Goal: Task Accomplishment & Management: Complete application form

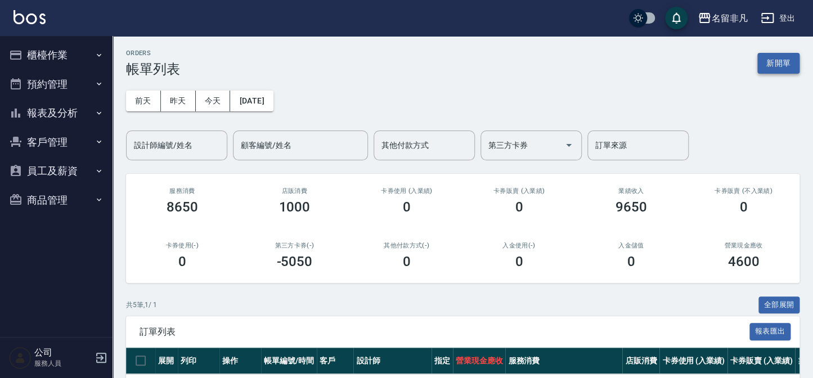
click at [792, 71] on button "新開單" at bounding box center [779, 63] width 42 height 21
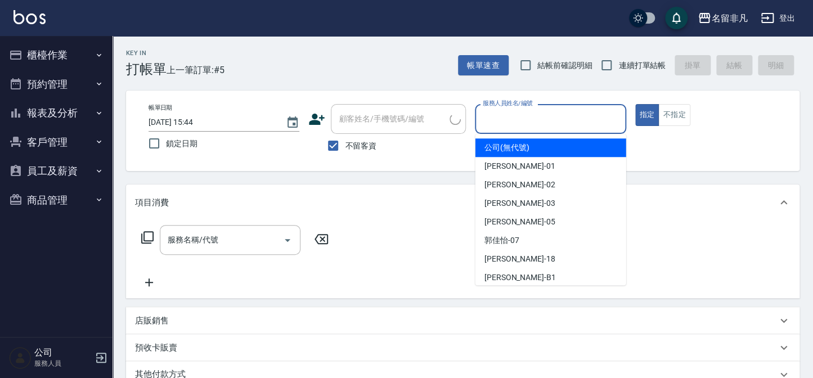
drag, startPoint x: 580, startPoint y: 119, endPoint x: 572, endPoint y: 139, distance: 21.4
click at [580, 120] on input "服務人員姓名/編號" at bounding box center [550, 119] width 141 height 20
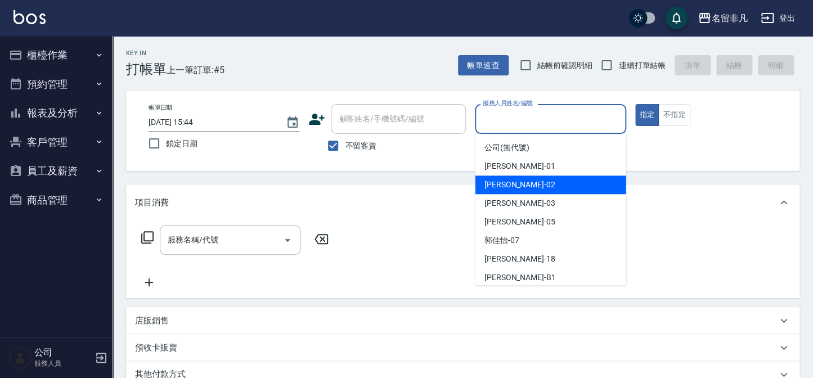
click at [541, 186] on div "[PERSON_NAME]-02" at bounding box center [551, 185] width 151 height 19
type input "[PERSON_NAME]-02"
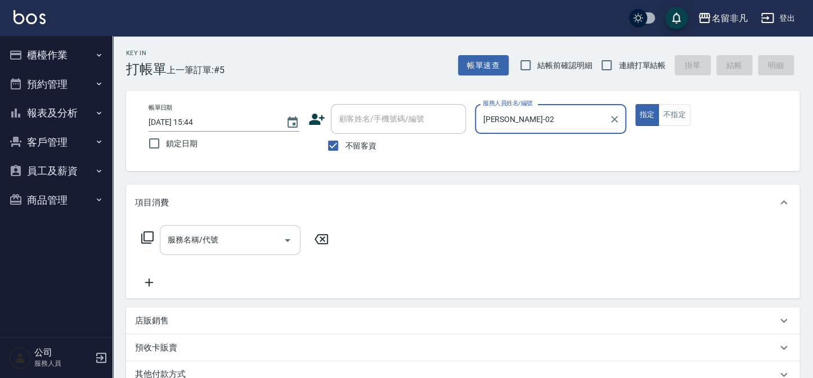
click at [236, 241] on input "服務名稱/代號" at bounding box center [222, 240] width 114 height 20
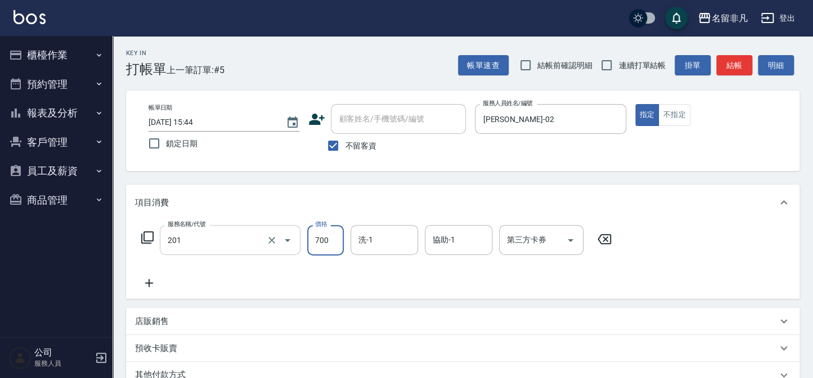
type input "洗+剪(201)"
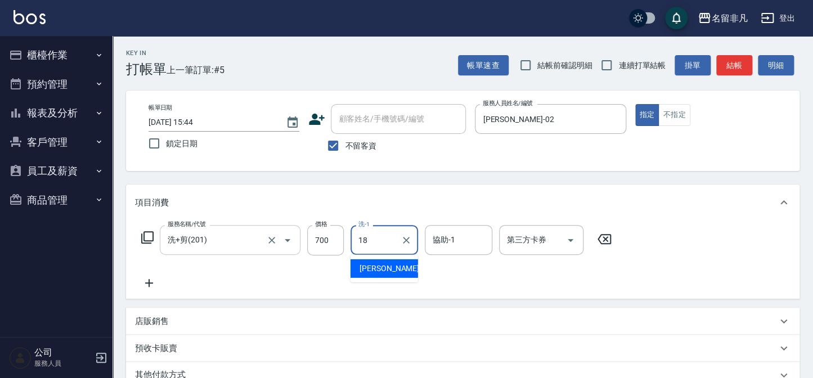
type input "[PERSON_NAME]-18"
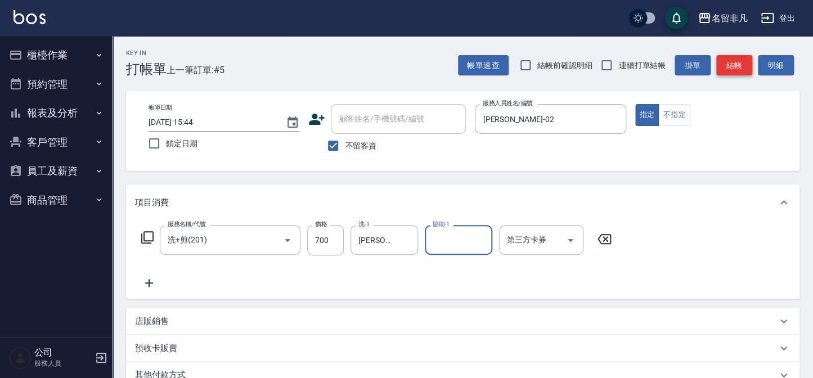
click at [745, 66] on button "結帳" at bounding box center [734, 65] width 36 height 21
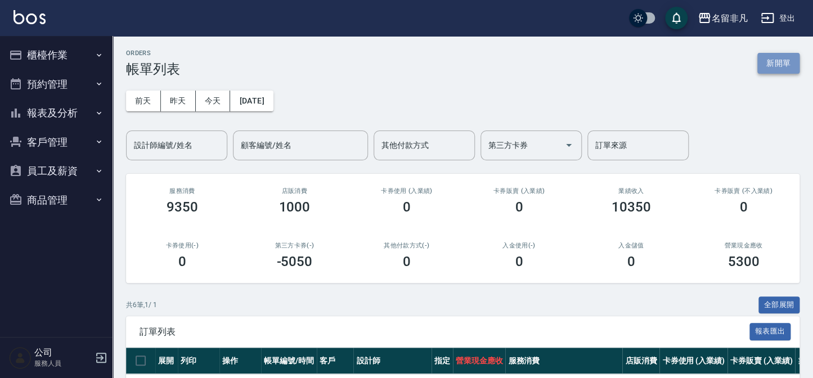
click at [782, 66] on button "新開單" at bounding box center [779, 63] width 42 height 21
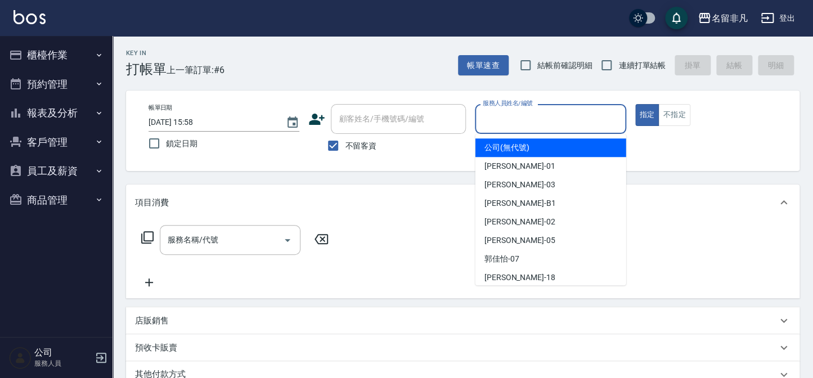
drag, startPoint x: 604, startPoint y: 119, endPoint x: 582, endPoint y: 149, distance: 37.0
click at [604, 119] on input "服務人員姓名/編號" at bounding box center [550, 119] width 141 height 20
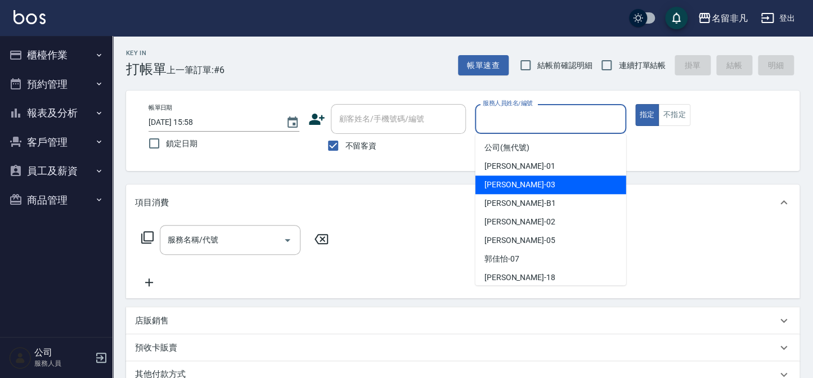
click at [534, 187] on div "[PERSON_NAME] -03" at bounding box center [551, 185] width 151 height 19
type input "[PERSON_NAME]-03"
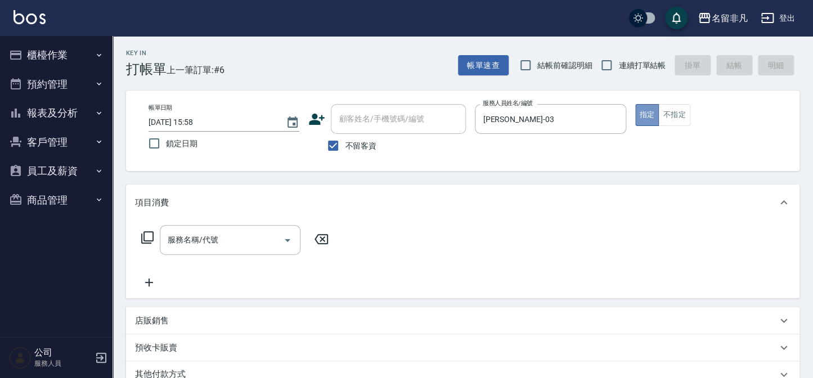
drag, startPoint x: 644, startPoint y: 114, endPoint x: 375, endPoint y: 145, distance: 270.9
click at [613, 118] on div "帳單日期 [DATE] 15:58 鎖定日期 顧客姓名/手機號碼/編號 顧客姓名/手機號碼/編號 不留客資 服務人員姓名/編號 [PERSON_NAME]-0…" at bounding box center [463, 130] width 647 height 53
click at [147, 232] on icon at bounding box center [147, 237] width 12 height 12
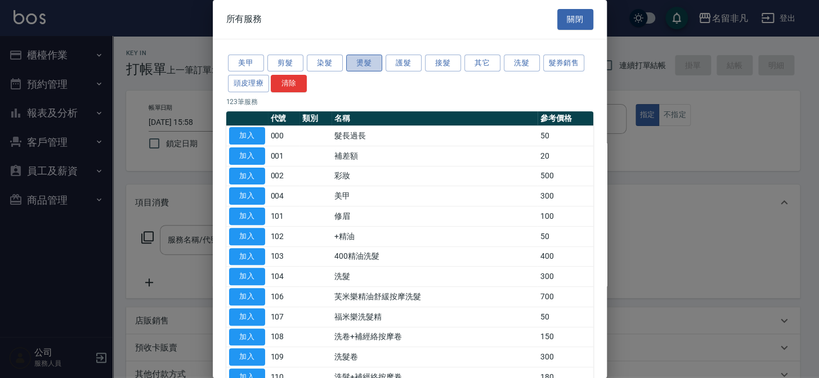
click at [361, 61] on button "燙髮" at bounding box center [364, 63] width 36 height 17
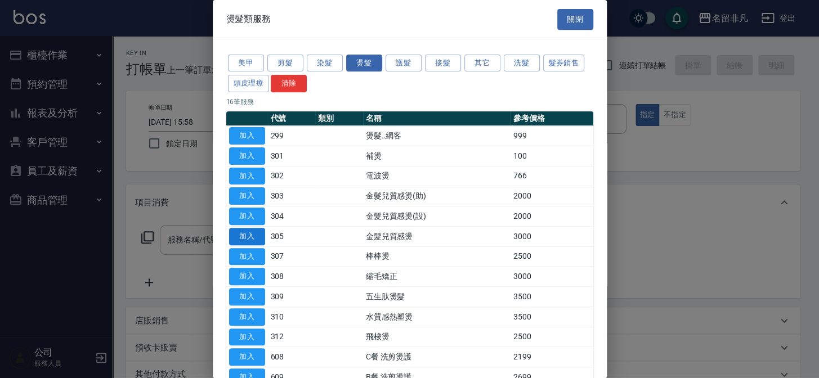
click at [248, 230] on button "加入" at bounding box center [247, 236] width 36 height 17
type input "金髮兒質感燙(305)"
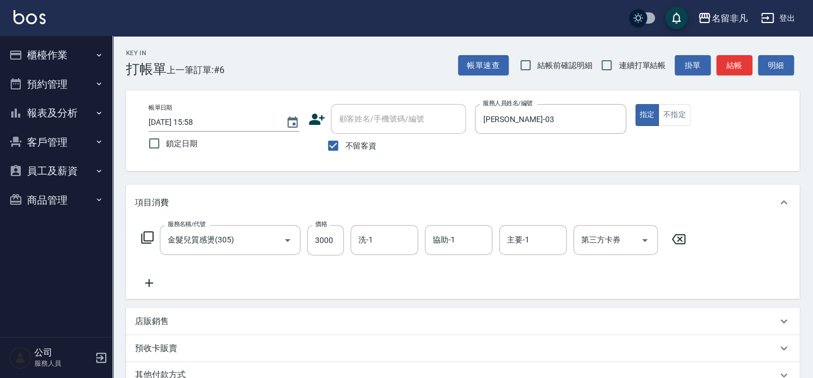
click at [146, 282] on icon at bounding box center [149, 283] width 28 height 14
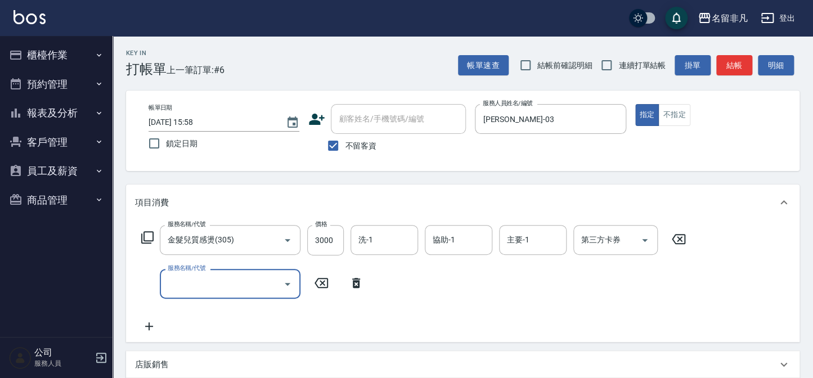
click at [146, 236] on icon at bounding box center [148, 238] width 14 height 14
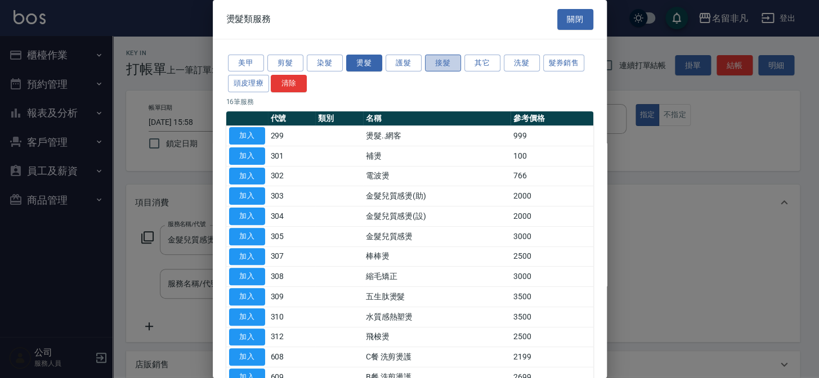
click at [449, 61] on button "接髮" at bounding box center [443, 63] width 36 height 17
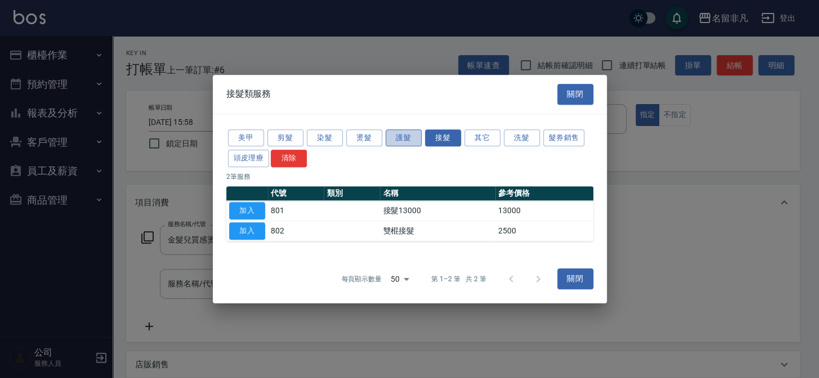
click at [396, 138] on button "護髮" at bounding box center [404, 137] width 36 height 17
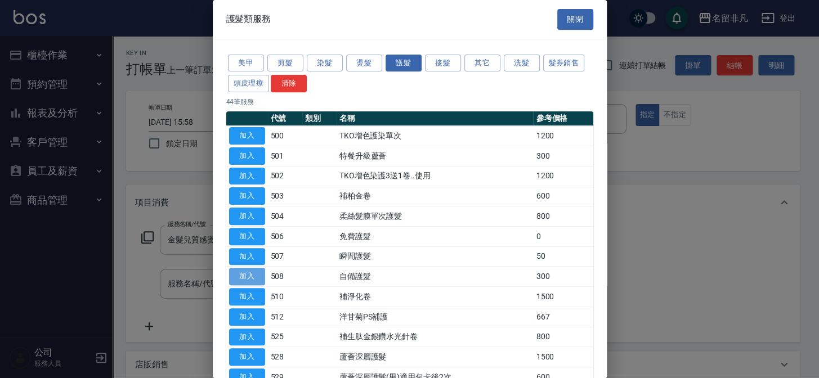
click at [241, 272] on button "加入" at bounding box center [247, 276] width 36 height 17
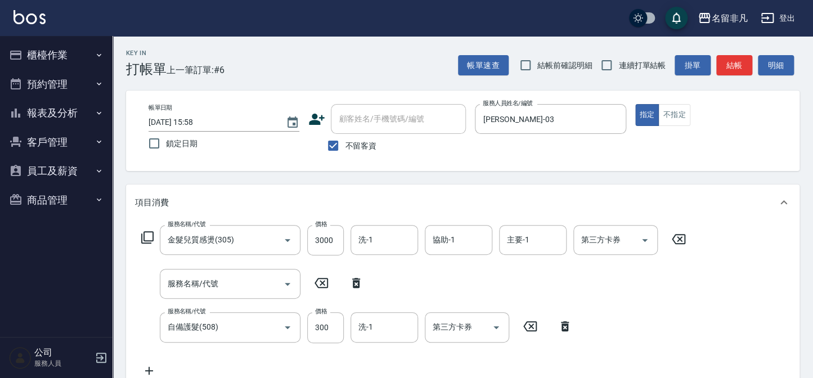
click at [355, 283] on icon at bounding box center [356, 283] width 28 height 14
type input "自備護髮(508)"
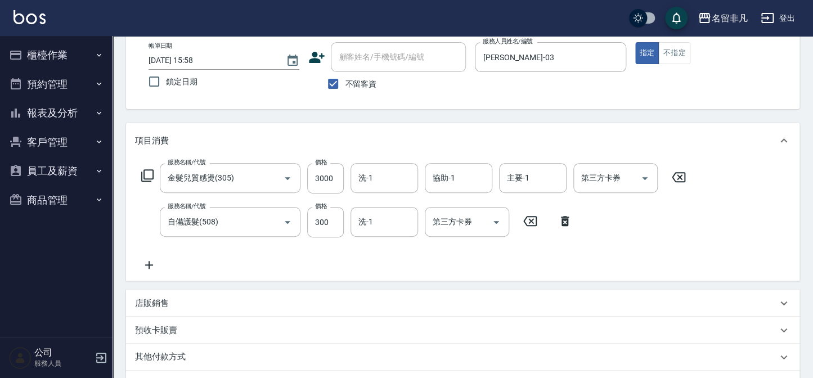
scroll to position [2, 0]
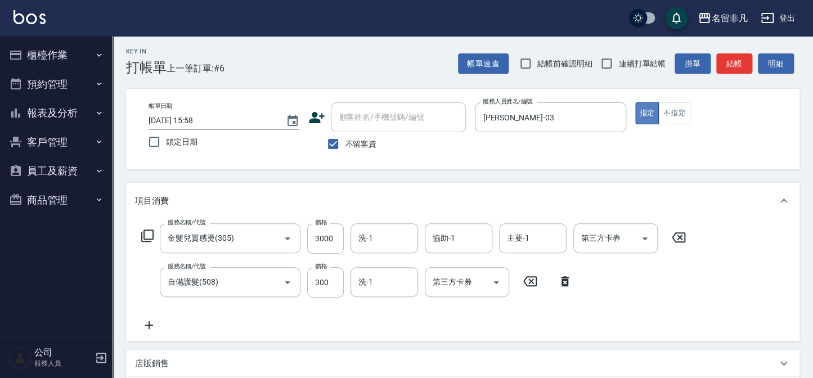
click at [643, 112] on button "指定" at bounding box center [647, 113] width 24 height 22
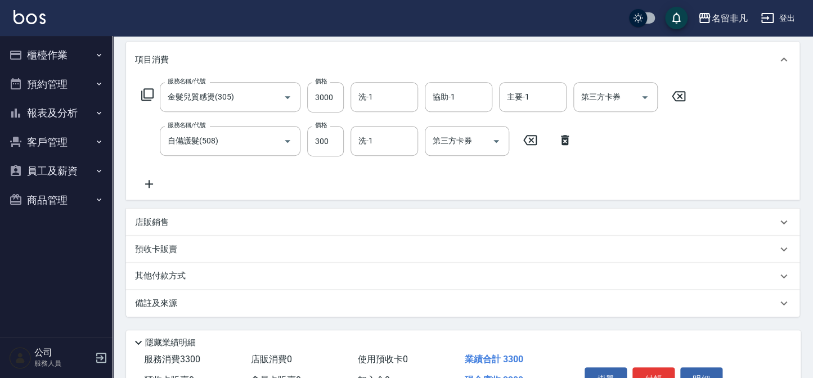
scroll to position [207, 0]
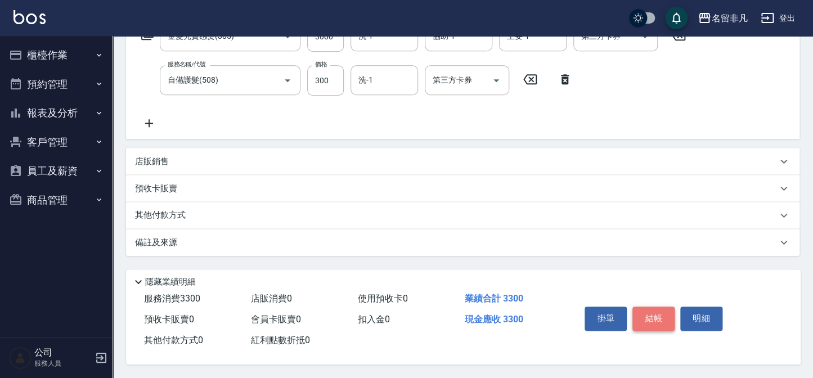
click at [643, 307] on button "結帳" at bounding box center [654, 319] width 42 height 24
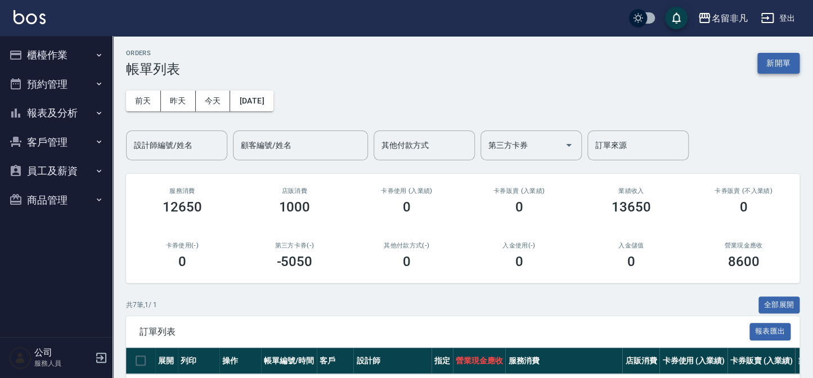
drag, startPoint x: 795, startPoint y: 84, endPoint x: 778, endPoint y: 68, distance: 23.1
click at [794, 83] on div "[DATE] [DATE] [DATE] [DATE] 設計師編號/姓名 設計師編號/姓名 顧客編號/姓名 顧客編號/姓名 其他付款方式 其他付款方式 第三方…" at bounding box center [463, 118] width 674 height 83
click at [771, 62] on button "新開單" at bounding box center [779, 63] width 42 height 21
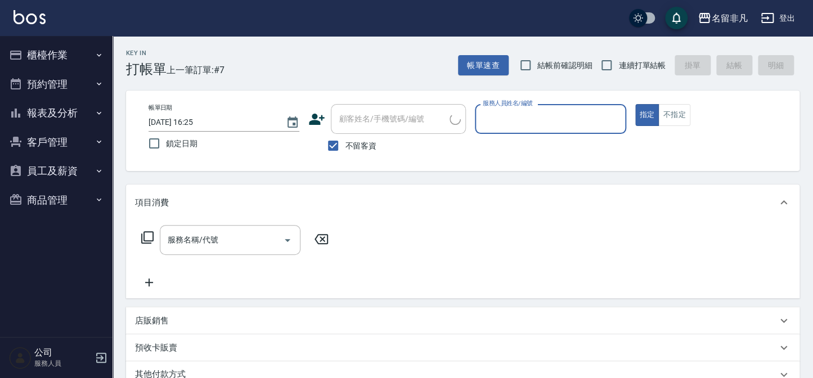
click at [368, 147] on span "不留客資" at bounding box center [361, 146] width 32 height 12
click at [345, 147] on input "不留客資" at bounding box center [333, 146] width 24 height 24
checkbox input "false"
click at [387, 111] on input "顧客姓名/手機號碼/編號" at bounding box center [393, 119] width 114 height 20
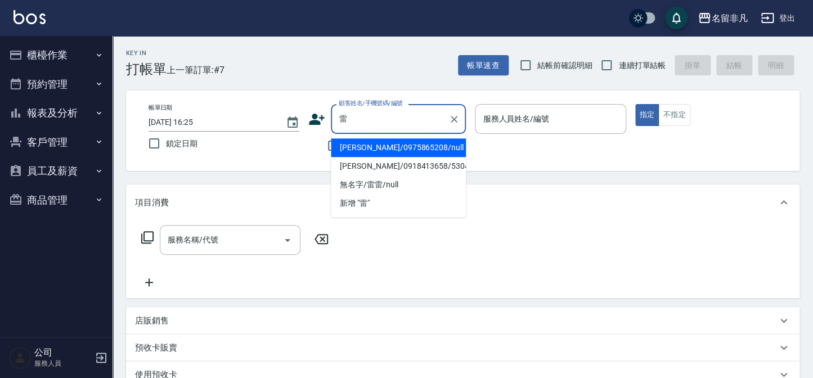
type input "[PERSON_NAME]/0975865208/null"
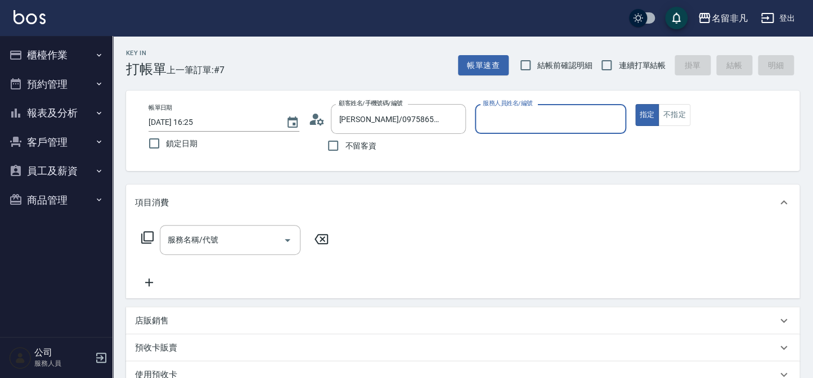
type input "[PERSON_NAME]-07"
click at [635, 104] on button "指定" at bounding box center [647, 115] width 24 height 22
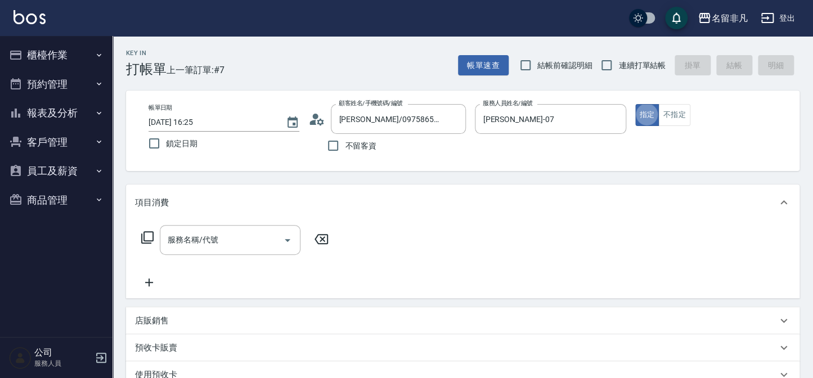
type button "true"
click at [173, 250] on div "服務名稱/代號" at bounding box center [230, 240] width 141 height 30
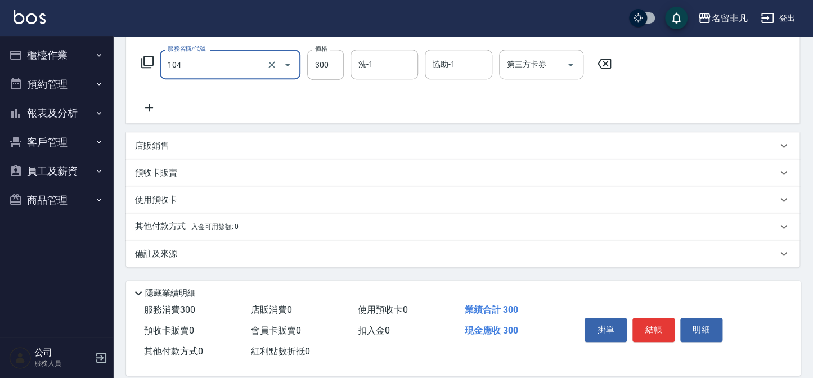
scroll to position [190, 0]
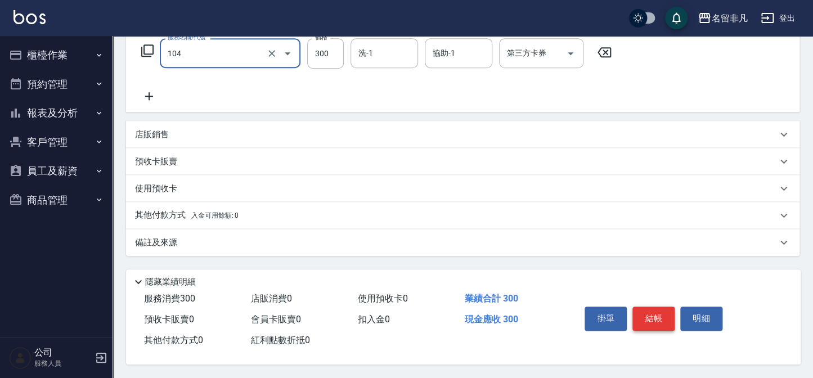
type input "洗髮(104)"
click at [644, 315] on button "結帳" at bounding box center [654, 319] width 42 height 24
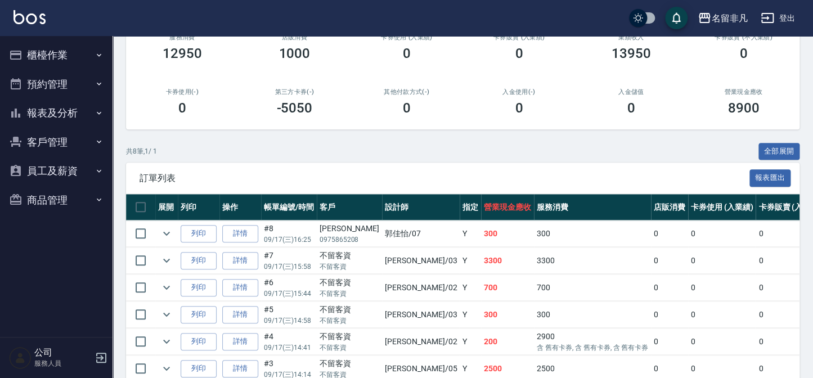
scroll to position [204, 0]
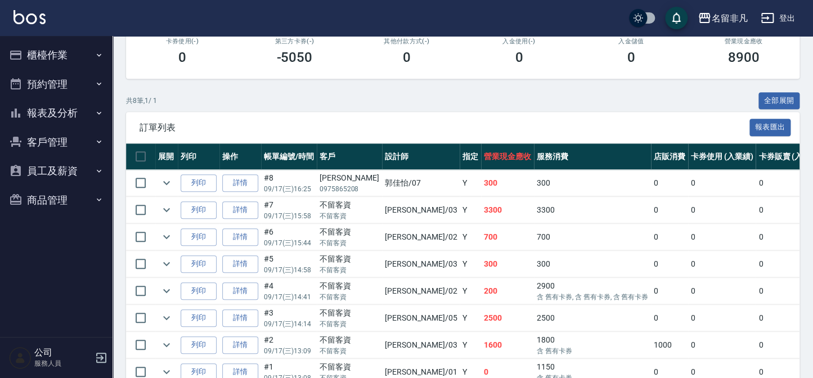
click at [189, 191] on td "列印" at bounding box center [199, 183] width 42 height 26
click at [198, 184] on button "列印" at bounding box center [199, 182] width 36 height 17
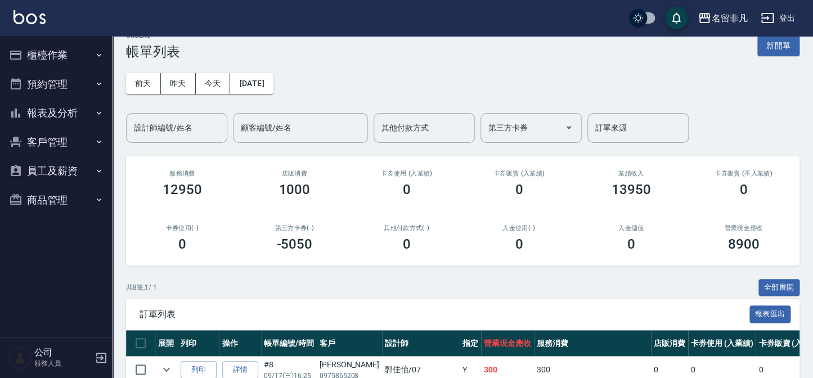
scroll to position [0, 0]
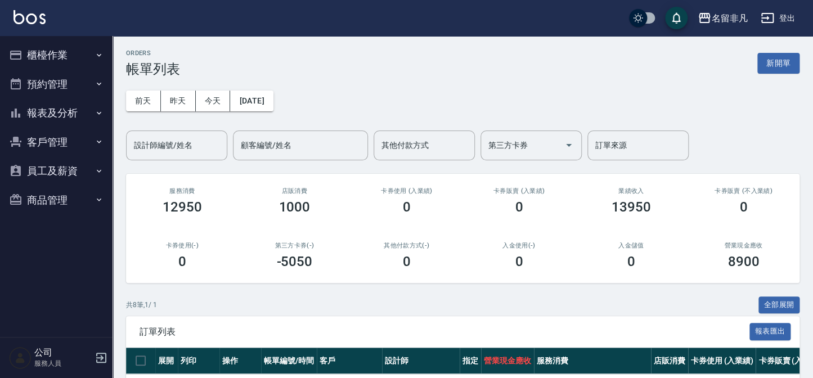
click at [771, 64] on button "新開單" at bounding box center [779, 63] width 42 height 21
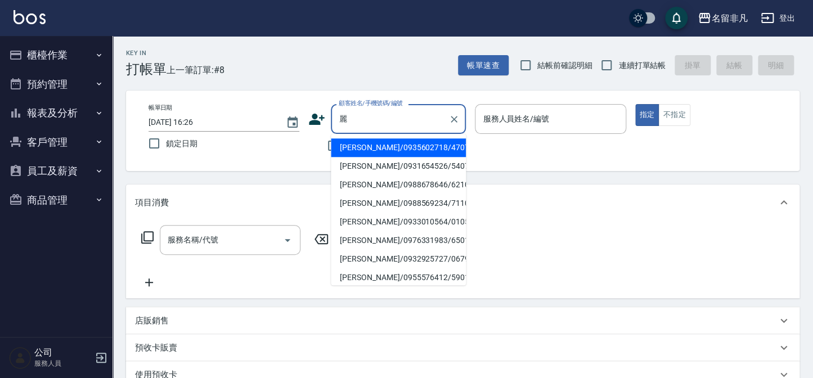
click at [405, 149] on li "[PERSON_NAME]/0935602718/470702" at bounding box center [398, 147] width 135 height 19
type input "[PERSON_NAME]/0935602718/470702"
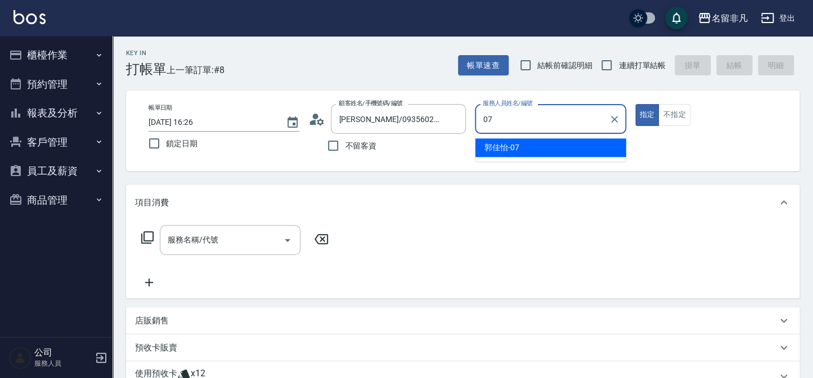
type input "[PERSON_NAME]-07"
type button "true"
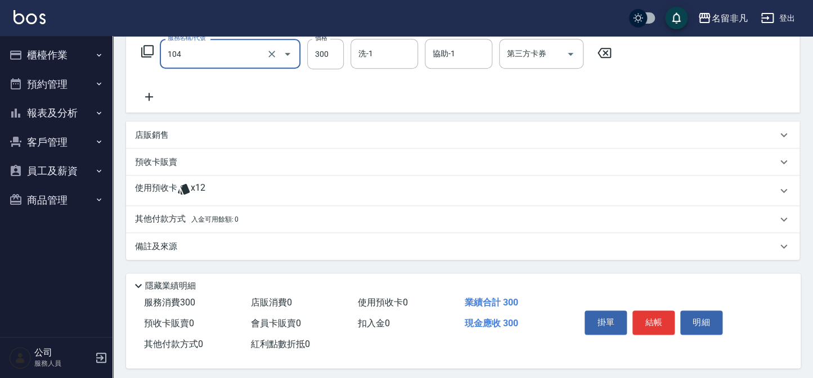
scroll to position [192, 0]
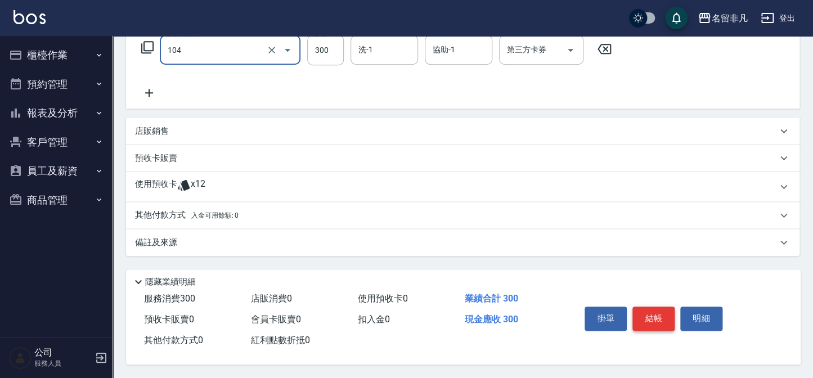
type input "洗髮(104)"
click at [651, 323] on button "結帳" at bounding box center [654, 319] width 42 height 24
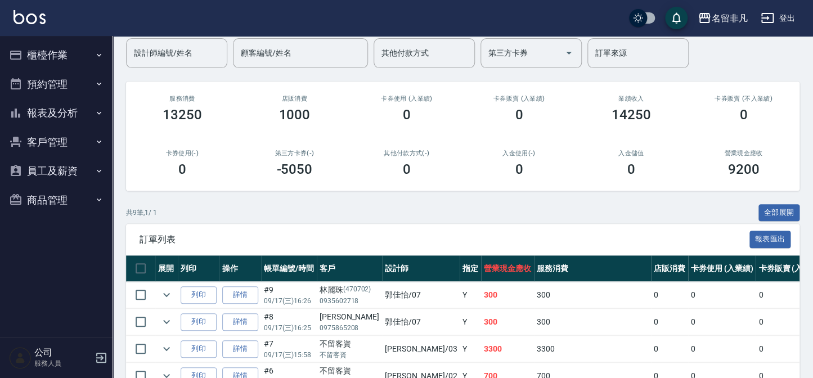
scroll to position [102, 0]
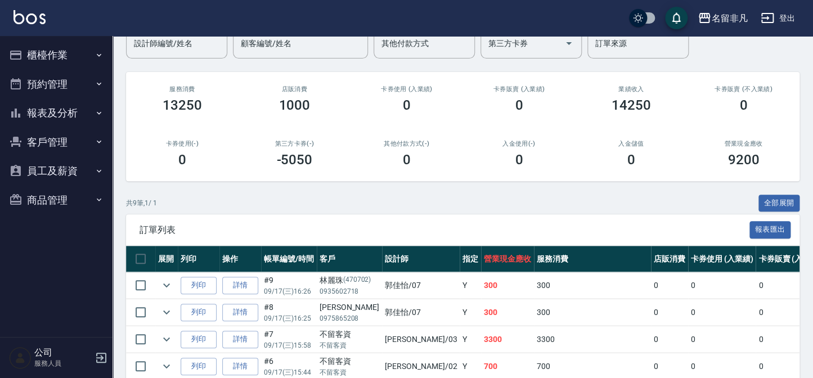
click at [199, 274] on td "列印" at bounding box center [199, 285] width 42 height 26
click at [199, 268] on table "展開 列印 操作 帳單編號/時間 客戶 設計師 指定 營業現金應收 服務消費 店販消費 卡券使用 (入業績) 卡券販賣 (入業績) 業績收入 卡券販賣 (不入…" at bounding box center [696, 381] width 1140 height 270
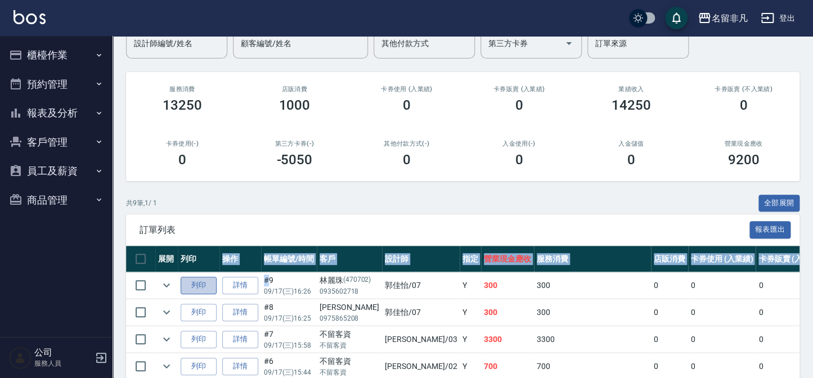
click at [191, 289] on button "列印" at bounding box center [199, 285] width 36 height 17
click at [67, 118] on button "報表及分析" at bounding box center [57, 112] width 104 height 29
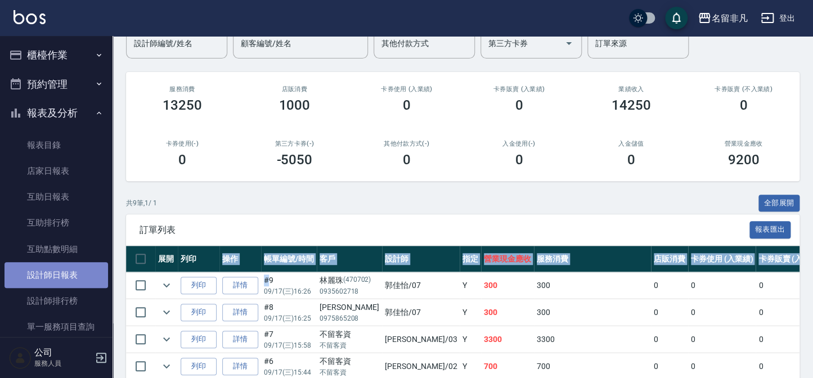
click at [72, 280] on link "設計師日報表" at bounding box center [57, 275] width 104 height 26
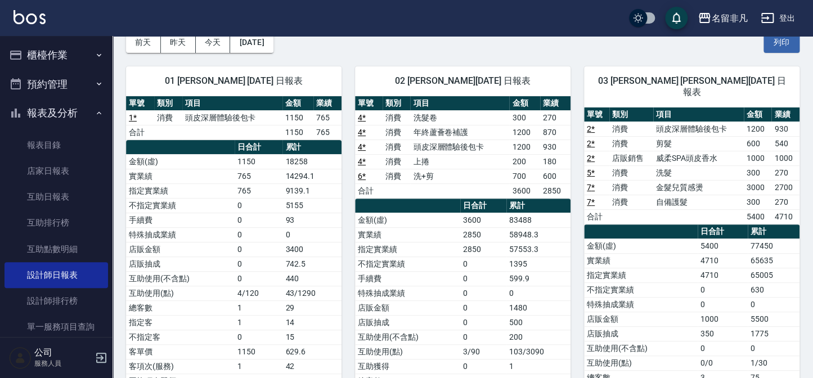
scroll to position [51, 0]
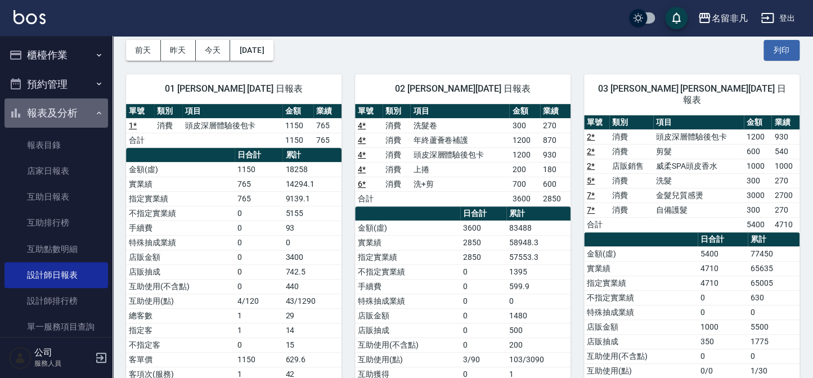
click at [60, 103] on button "報表及分析" at bounding box center [57, 112] width 104 height 29
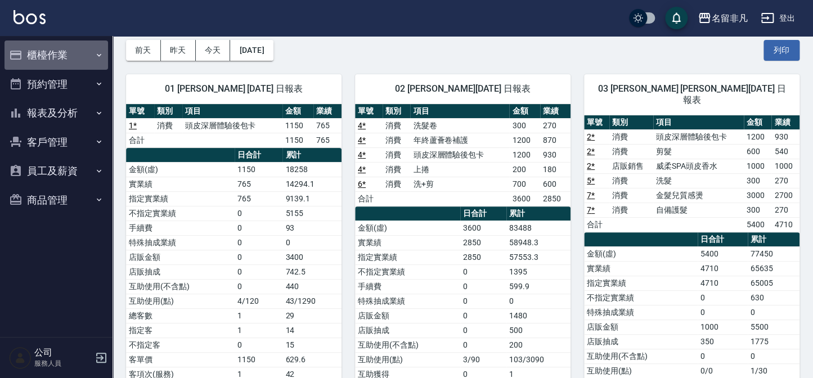
click at [49, 61] on button "櫃檯作業" at bounding box center [57, 55] width 104 height 29
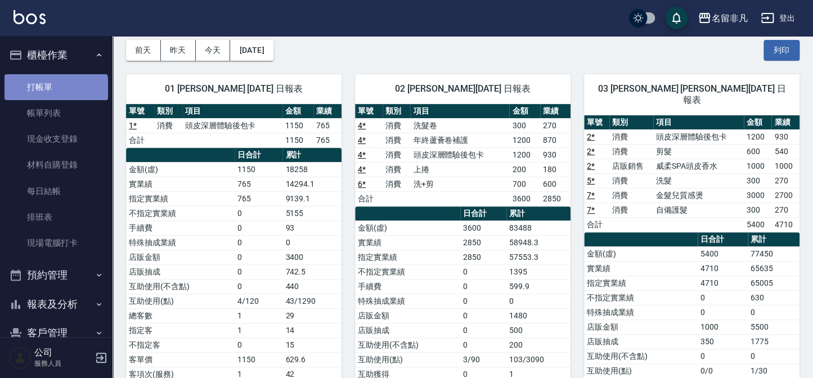
click at [55, 92] on link "打帳單" at bounding box center [57, 87] width 104 height 26
